Goal: Transaction & Acquisition: Purchase product/service

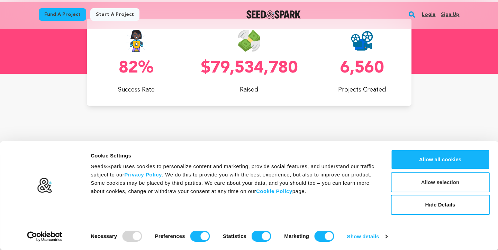
scroll to position [0, 131]
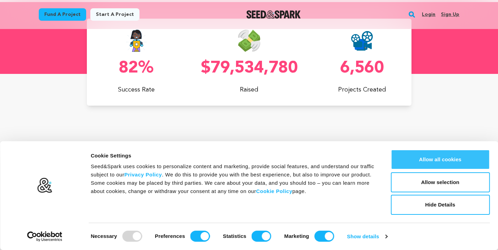
click at [429, 161] on button "Allow all cookies" at bounding box center [440, 160] width 99 height 20
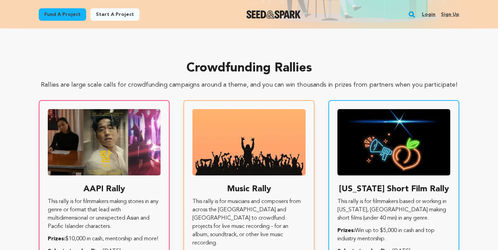
scroll to position [0, 0]
drag, startPoint x: 186, startPoint y: 64, endPoint x: 315, endPoint y: 67, distance: 128.7
click at [315, 67] on h2 "Crowdfunding Rallies" at bounding box center [249, 69] width 421 height 14
drag, startPoint x: 315, startPoint y: 67, endPoint x: 171, endPoint y: 56, distance: 144.0
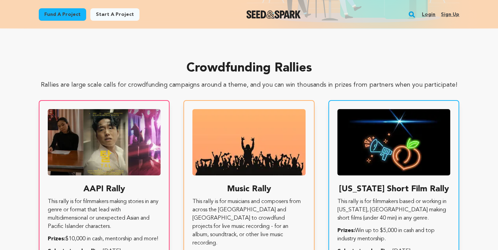
click at [171, 56] on section "Crowdfunding Rallies Rallies are large scale calls for crowdfunding campaigns a…" at bounding box center [249, 159] width 498 height 262
click at [185, 66] on h2 "Crowdfunding Rallies" at bounding box center [249, 69] width 421 height 14
drag, startPoint x: 186, startPoint y: 66, endPoint x: 319, endPoint y: 65, distance: 132.5
click at [319, 65] on h2 "Crowdfunding Rallies" at bounding box center [249, 69] width 421 height 14
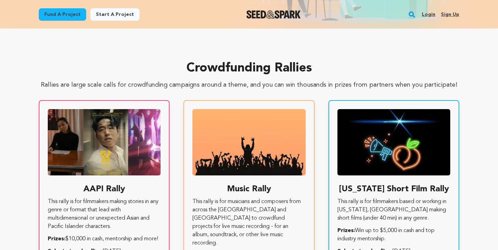
click at [319, 65] on h2 "Crowdfunding Rallies" at bounding box center [249, 69] width 421 height 14
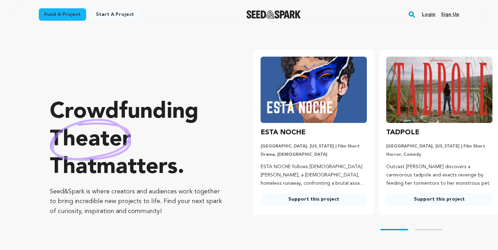
scroll to position [0, 0]
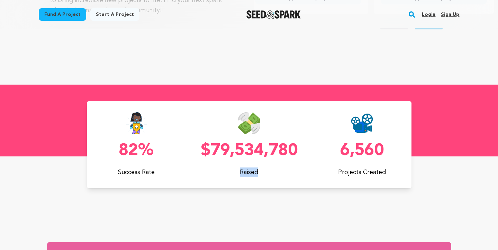
drag, startPoint x: 258, startPoint y: 173, endPoint x: 216, endPoint y: 172, distance: 41.9
click at [216, 172] on p "Raised" at bounding box center [249, 173] width 99 height 10
drag, startPoint x: 120, startPoint y: 148, endPoint x: 152, endPoint y: 149, distance: 31.8
click at [152, 149] on p "82%" at bounding box center [136, 151] width 99 height 17
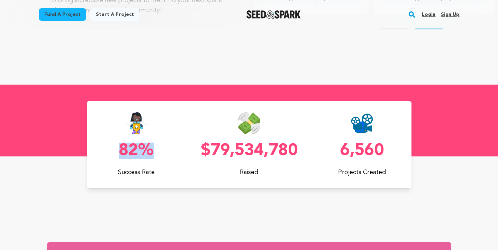
drag, startPoint x: 200, startPoint y: 146, endPoint x: 300, endPoint y: 145, distance: 99.6
click at [300, 145] on div "82% Success Rate $79,534,780 Raised 6,560 Projects Created" at bounding box center [249, 144] width 325 height 65
drag, startPoint x: 341, startPoint y: 150, endPoint x: 395, endPoint y: 156, distance: 54.3
click at [395, 156] on p "6,560" at bounding box center [361, 151] width 99 height 17
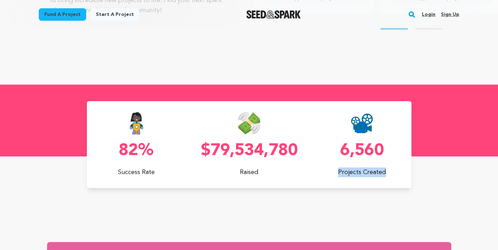
drag, startPoint x: 389, startPoint y: 169, endPoint x: 331, endPoint y: 169, distance: 57.8
click at [331, 169] on p "Projects Created" at bounding box center [361, 173] width 99 height 10
click at [351, 130] on img at bounding box center [362, 123] width 22 height 22
drag, startPoint x: 351, startPoint y: 130, endPoint x: 380, endPoint y: 128, distance: 29.1
click at [380, 128] on div at bounding box center [361, 123] width 99 height 22
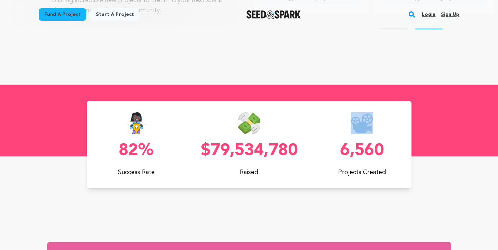
drag, startPoint x: 378, startPoint y: 119, endPoint x: 365, endPoint y: 119, distance: 12.5
click at [365, 119] on div at bounding box center [361, 123] width 99 height 22
click at [256, 140] on div "$79,534,780 Raised" at bounding box center [249, 144] width 99 height 65
drag, startPoint x: 273, startPoint y: 119, endPoint x: 228, endPoint y: 119, distance: 45.0
click at [228, 119] on div at bounding box center [249, 123] width 99 height 22
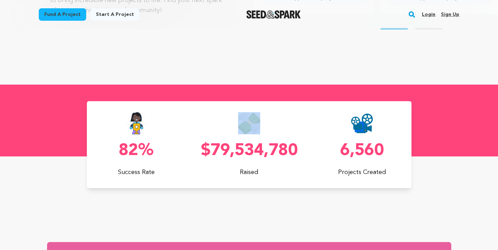
drag, startPoint x: 262, startPoint y: 124, endPoint x: 257, endPoint y: 126, distance: 5.4
click at [257, 126] on div at bounding box center [249, 123] width 99 height 22
click at [279, 126] on div at bounding box center [249, 123] width 99 height 22
drag, startPoint x: 152, startPoint y: 135, endPoint x: 111, endPoint y: 116, distance: 44.8
click at [111, 116] on div "82% Success Rate" at bounding box center [136, 144] width 99 height 65
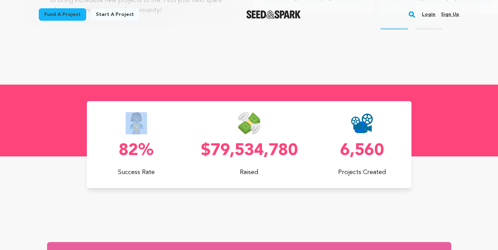
click at [113, 130] on div at bounding box center [136, 123] width 99 height 22
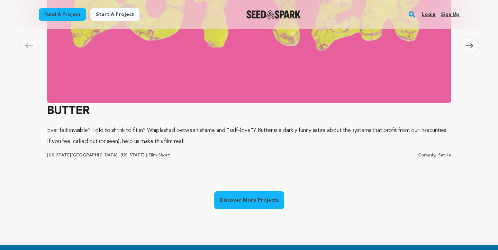
scroll to position [0, 131]
click at [63, 13] on link "Fund a project" at bounding box center [62, 14] width 47 height 12
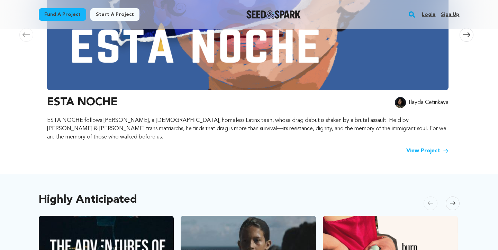
scroll to position [213, 0]
drag, startPoint x: 48, startPoint y: 121, endPoint x: 161, endPoint y: 159, distance: 119.2
click at [161, 159] on div "Staff Picks [GEOGRAPHIC_DATA] Skip to previous slide page [GEOGRAPHIC_DATA] EST…" at bounding box center [249, 12] width 421 height 313
click at [160, 147] on div "View Project" at bounding box center [247, 151] width 401 height 8
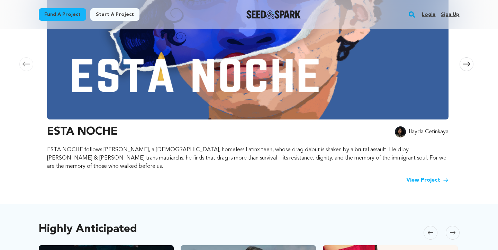
scroll to position [184, 0]
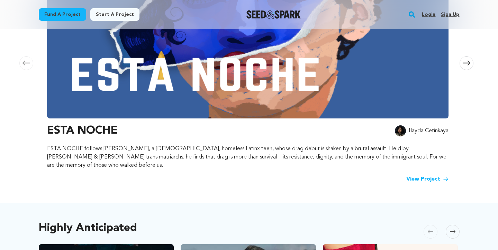
click at [427, 175] on link "View Project" at bounding box center [427, 179] width 42 height 8
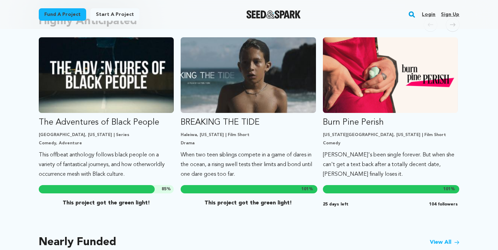
scroll to position [395, 0]
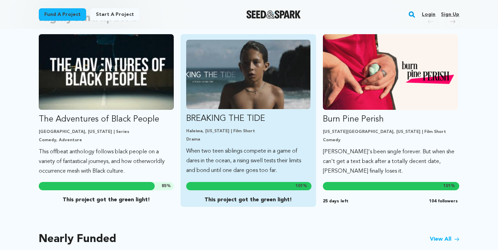
click at [247, 91] on img "Fund BREAKING THE TIDE" at bounding box center [248, 75] width 124 height 70
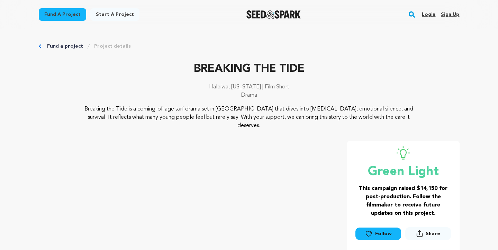
drag, startPoint x: 86, startPoint y: 107, endPoint x: 346, endPoint y: 121, distance: 260.9
click at [346, 121] on p "Breaking the Tide is a coming-of-age surf drama set in Hawai‘i that dives into …" at bounding box center [249, 117] width 337 height 25
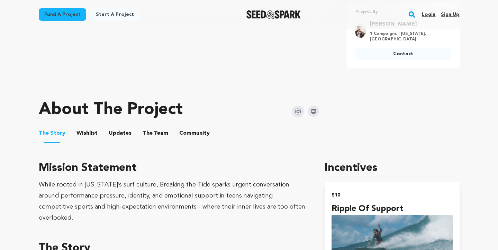
scroll to position [276, 0]
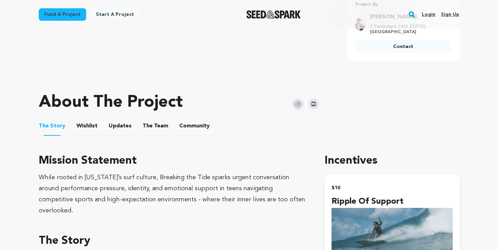
click at [149, 119] on button "The Team" at bounding box center [155, 127] width 17 height 17
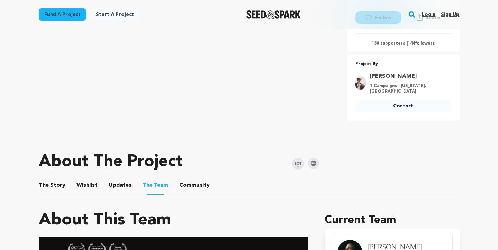
scroll to position [216, 0]
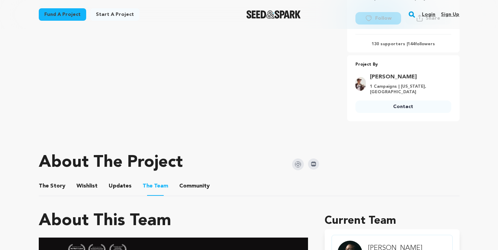
click at [52, 180] on button "The Story" at bounding box center [52, 188] width 17 height 17
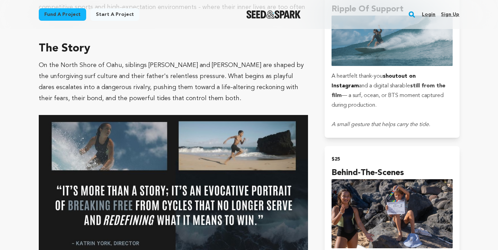
scroll to position [547, 0]
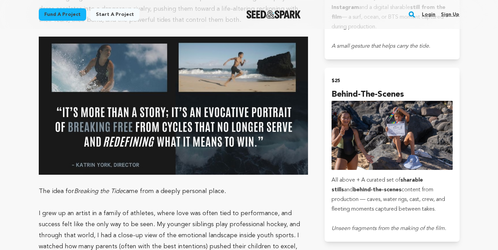
click at [190, 208] on p "I grew up an artist in a family of athletes, where love was often tied to perfo…" at bounding box center [174, 241] width 270 height 66
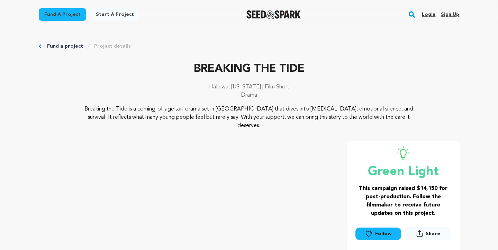
scroll to position [0, 0]
